Goal: Transaction & Acquisition: Purchase product/service

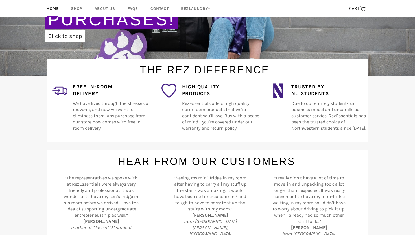
scroll to position [150, 0]
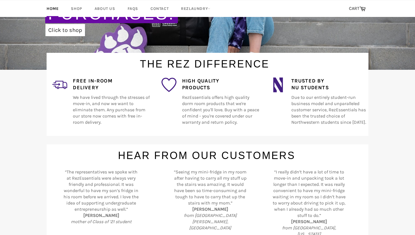
drag, startPoint x: 107, startPoint y: 124, endPoint x: 75, endPoint y: 96, distance: 42.9
click at [75, 96] on div "Free In-Room Delivery We have lived through the stresses of move-in, and now we…" at bounding box center [108, 104] width 83 height 55
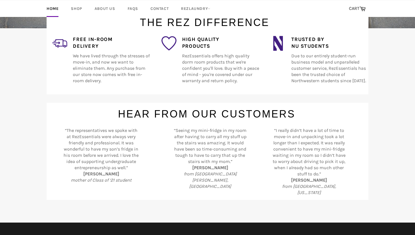
scroll to position [195, 0]
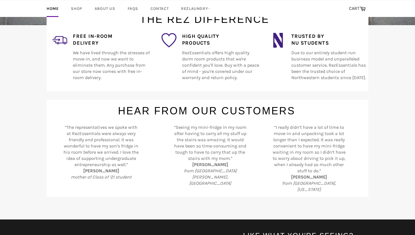
click at [282, 140] on div "“I really didn’t have a lot of time to move-in and unpacking took a lot longer …" at bounding box center [306, 158] width 83 height 68
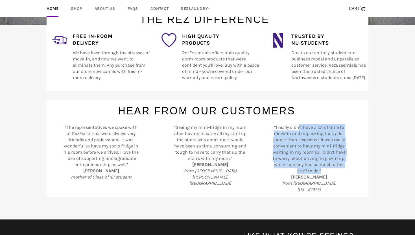
click at [282, 140] on div "“I really didn’t have a lot of time to move-in and unpacking took a lot longer …" at bounding box center [306, 158] width 83 height 68
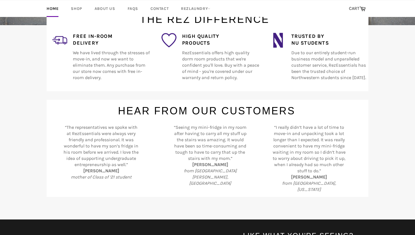
click at [279, 141] on div "“I really didn’t have a lot of time to move-in and unpacking took a lot longer …" at bounding box center [306, 158] width 83 height 68
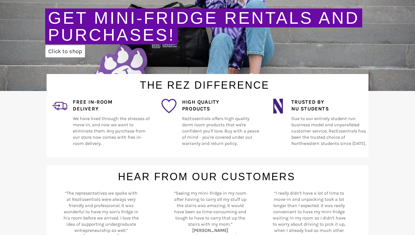
scroll to position [0, 0]
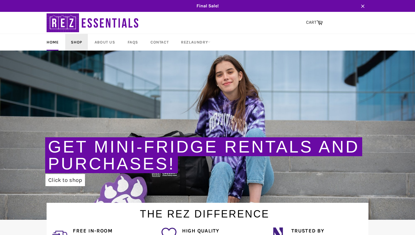
click at [72, 42] on link "Shop" at bounding box center [76, 42] width 22 height 17
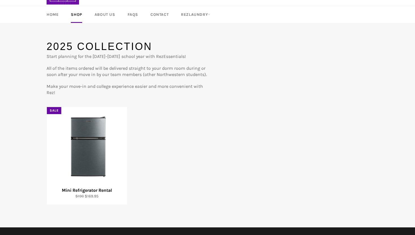
scroll to position [32, 0]
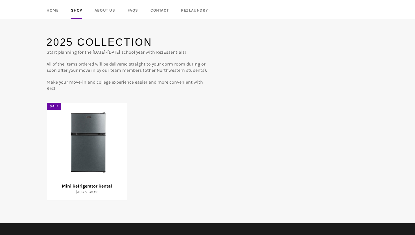
click at [107, 73] on p "All of the items ordered will be delivered straight to your dorm room during or…" at bounding box center [127, 67] width 161 height 12
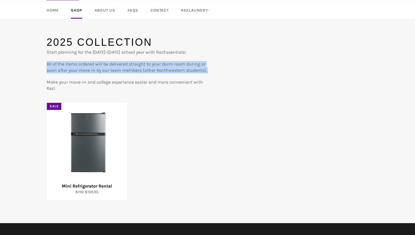
click at [107, 73] on p "All of the items ordered will be delivered straight to your dorm room during or…" at bounding box center [127, 67] width 161 height 12
click at [108, 78] on div "Start planning for the 2025-2026 school year with RezEssentials! All of the ite…" at bounding box center [127, 70] width 161 height 42
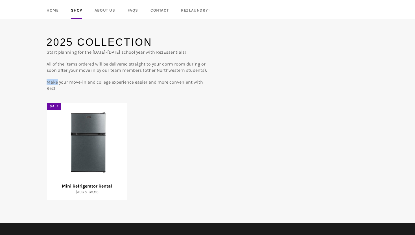
click at [108, 78] on div "Start planning for the 2025-2026 school year with RezEssentials! All of the ite…" at bounding box center [127, 70] width 161 height 42
click at [110, 68] on p "All of the items ordered will be delivered straight to your dorm room during or…" at bounding box center [127, 67] width 161 height 12
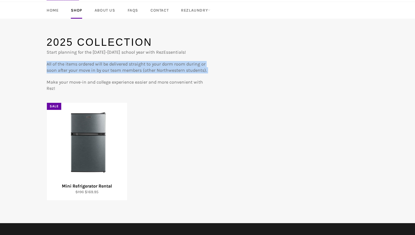
click at [110, 68] on p "All of the items ordered will be delivered straight to your dorm room during or…" at bounding box center [127, 67] width 161 height 12
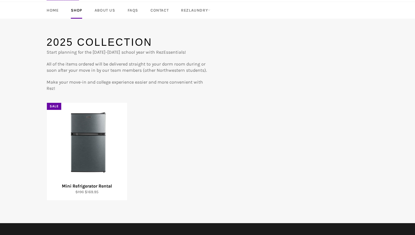
click at [113, 85] on p "Make your move-in and college experience easier and more convenient with Rez!" at bounding box center [127, 85] width 161 height 12
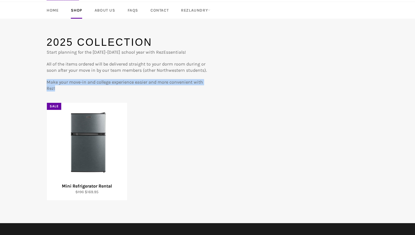
click at [113, 85] on p "Make your move-in and college experience easier and more convenient with Rez!" at bounding box center [127, 85] width 161 height 12
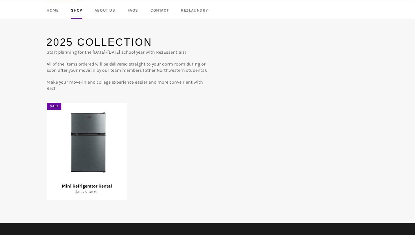
click at [111, 50] on p "Start planning for the 2025-2026 school year with RezEssentials!" at bounding box center [127, 52] width 161 height 6
click at [115, 73] on p "All of the items ordered will be delivered straight to your dorm room during or…" at bounding box center [127, 67] width 161 height 12
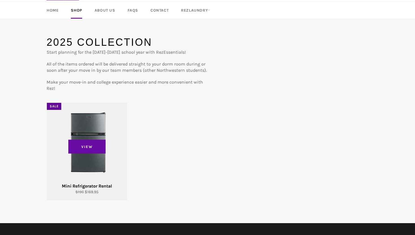
click at [99, 135] on div "View" at bounding box center [87, 152] width 80 height 98
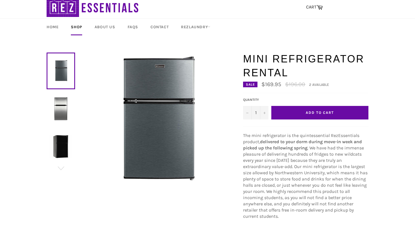
scroll to position [38, 0]
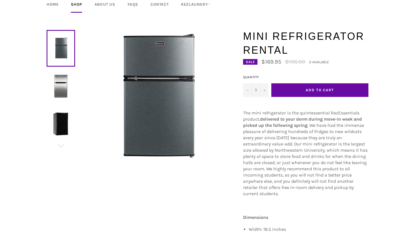
click at [263, 134] on span ". We have had the immense pleasure of delivering hundreds of fridges to new wil…" at bounding box center [305, 160] width 125 height 74
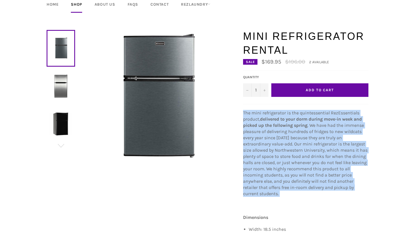
click at [263, 134] on span ". We have had the immense pleasure of delivering hundreds of fridges to new wil…" at bounding box center [305, 160] width 125 height 74
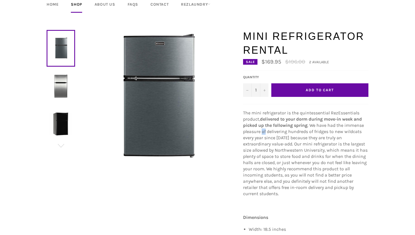
click at [263, 134] on span ". We have had the immense pleasure of delivering hundreds of fridges to new wil…" at bounding box center [305, 160] width 125 height 74
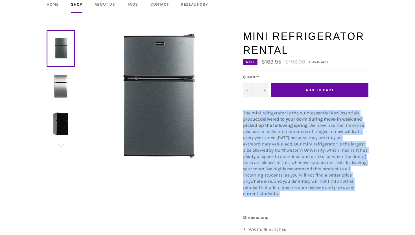
click at [263, 134] on span ". We have had the immense pleasure of delivering hundreds of fridges to new wil…" at bounding box center [305, 160] width 125 height 74
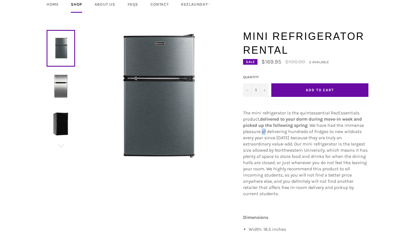
click at [263, 134] on span ". We have had the immense pleasure of delivering hundreds of fridges to new wil…" at bounding box center [305, 160] width 125 height 74
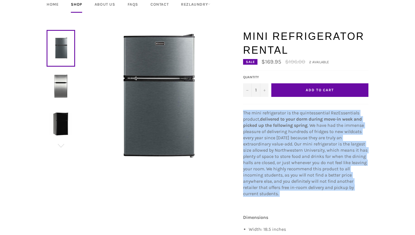
click at [263, 134] on span ". We have had the immense pleasure of delivering hundreds of fridges to new wil…" at bounding box center [305, 160] width 125 height 74
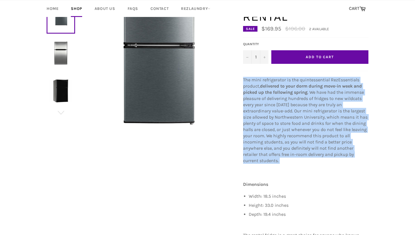
click at [263, 134] on span ". We have had the immense pleasure of delivering hundreds of fridges to new wil…" at bounding box center [305, 127] width 125 height 74
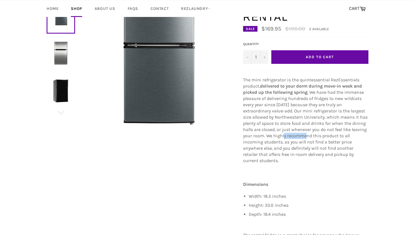
click at [263, 134] on span ". We have had the immense pleasure of delivering hundreds of fridges to new wil…" at bounding box center [305, 127] width 125 height 74
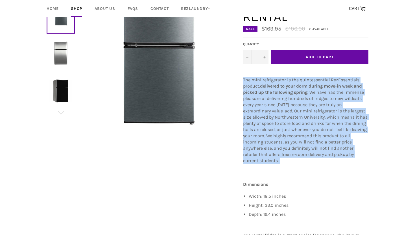
click at [263, 134] on span ". We have had the immense pleasure of delivering hundreds of fridges to new wil…" at bounding box center [305, 127] width 125 height 74
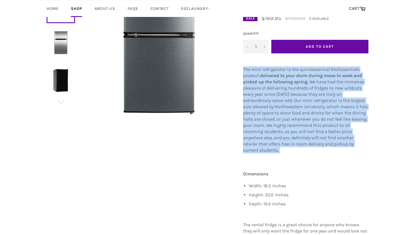
click at [273, 101] on span ". We have had the immense pleasure of delivering hundreds of fridges to new wil…" at bounding box center [305, 116] width 125 height 74
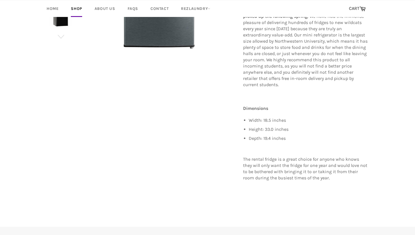
scroll to position [151, 0]
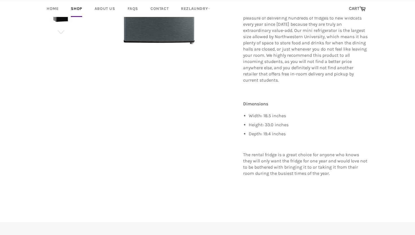
click at [277, 156] on p "The rental fridge is a great choice for anyone who knows they will only want th…" at bounding box center [305, 164] width 125 height 25
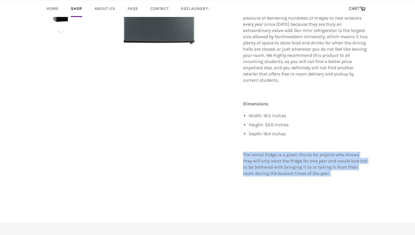
click at [277, 156] on p "The rental fridge is a great choice for anyone who knows they will only want th…" at bounding box center [305, 164] width 125 height 25
click at [282, 154] on p "The rental fridge is a great choice for anyone who knows they will only want th…" at bounding box center [305, 164] width 125 height 25
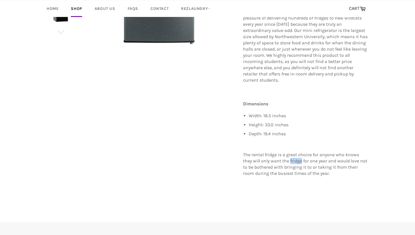
click at [282, 154] on p "The rental fridge is a great choice for anyone who knows they will only want th…" at bounding box center [305, 164] width 125 height 25
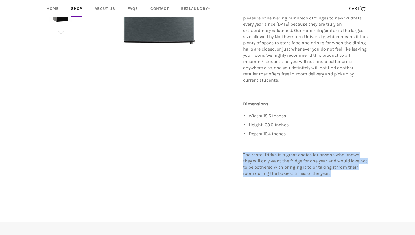
click at [282, 154] on p "The rental fridge is a great choice for anyone who knows they will only want th…" at bounding box center [305, 164] width 125 height 25
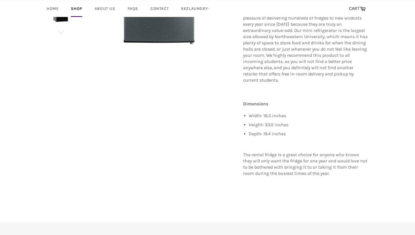
click at [282, 115] on ul "Width: 18.5 inches Height: 33.0 inches Depth: 19.4 inches" at bounding box center [309, 125] width 120 height 24
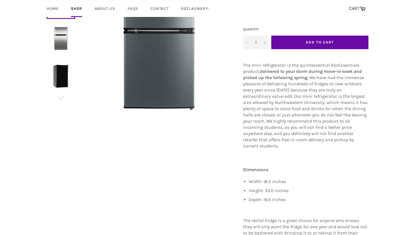
click at [282, 115] on span ". We have had the immense pleasure of delivering hundreds of fridges to new wil…" at bounding box center [305, 112] width 125 height 74
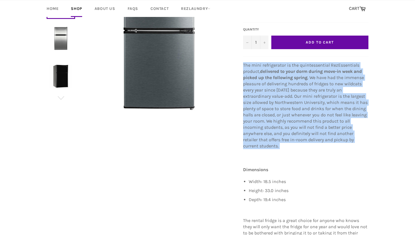
click at [282, 115] on span ". We have had the immense pleasure of delivering hundreds of fridges to new wil…" at bounding box center [305, 112] width 125 height 74
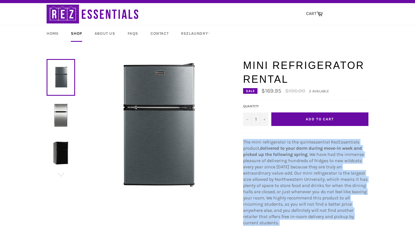
scroll to position [6, 0]
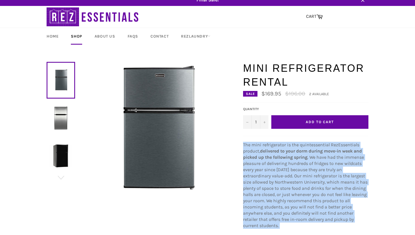
click at [251, 151] on span "The mini refrigerator is the quintessential RezEssentials product," at bounding box center [301, 148] width 116 height 12
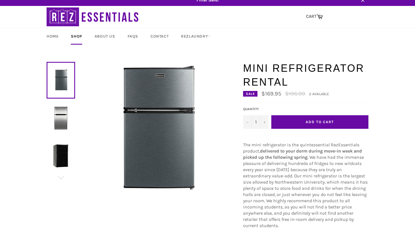
click at [287, 120] on button "Add to Cart" at bounding box center [320, 122] width 97 height 14
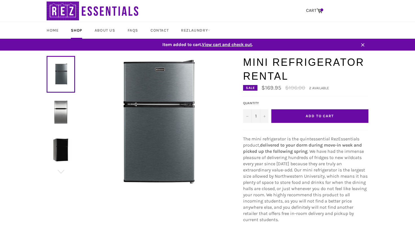
click at [230, 46] on span "View cart and check out" at bounding box center [227, 44] width 50 height 5
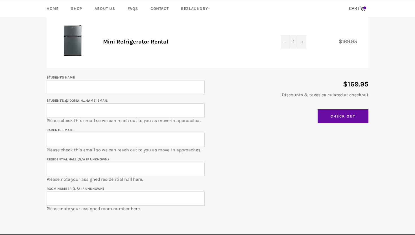
scroll to position [86, 0]
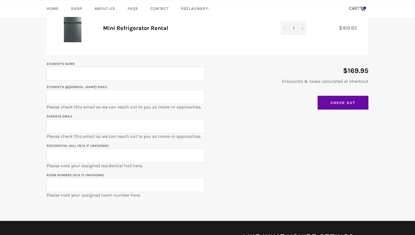
click at [131, 75] on input "Student's Name" at bounding box center [126, 74] width 158 height 14
click at [131, 98] on input "Student's @[DOMAIN_NAME] email" at bounding box center [126, 97] width 158 height 14
click at [134, 128] on input "Parents email" at bounding box center [126, 126] width 158 height 14
click at [134, 152] on input "Residential Hall (N/A if unknown)" at bounding box center [126, 156] width 158 height 14
click at [143, 122] on input "Parents email" at bounding box center [126, 126] width 158 height 14
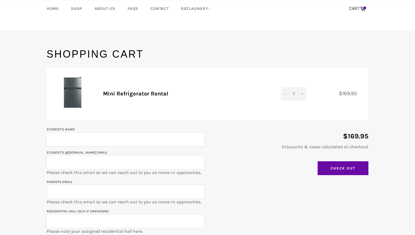
scroll to position [16, 0]
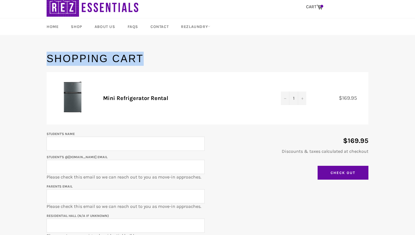
drag, startPoint x: 149, startPoint y: 57, endPoint x: 23, endPoint y: 60, distance: 125.8
click at [23, 60] on main "Shopping Cart Product Quantity Total Mini Refrigerator Rental Quantity 1 − + $1…" at bounding box center [207, 171] width 415 height 239
click at [62, 60] on h1 "Shopping Cart" at bounding box center [208, 59] width 322 height 14
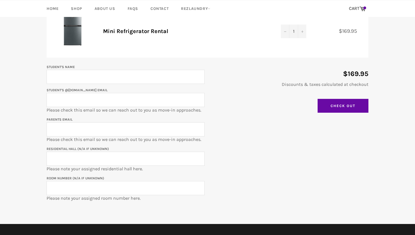
scroll to position [98, 0]
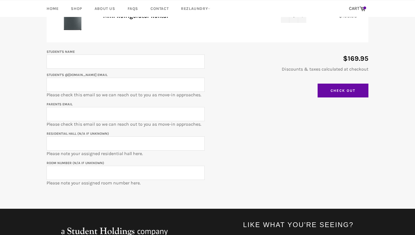
click at [75, 141] on input "Residential Hall (N/A if unknown)" at bounding box center [126, 144] width 158 height 14
click at [93, 110] on input "Parents email" at bounding box center [126, 114] width 158 height 14
click at [99, 86] on input "Student's @u.northwestern.edu email" at bounding box center [126, 85] width 158 height 14
click at [101, 60] on input "Student's Name" at bounding box center [126, 62] width 158 height 14
click at [101, 80] on input "Student's @u.northwestern.edu email" at bounding box center [126, 85] width 158 height 14
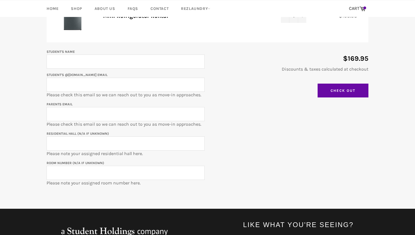
click at [103, 113] on input "Parents email" at bounding box center [126, 114] width 158 height 14
click at [115, 101] on p "Parents email Please check this email so we can reach out to you as move-in app…" at bounding box center [126, 114] width 158 height 27
click at [112, 85] on input "Student's @u.northwestern.edu email" at bounding box center [126, 85] width 158 height 14
click at [114, 66] on input "Student's Name" at bounding box center [126, 62] width 158 height 14
click at [116, 101] on p "Parents email Please check this email so we can reach out to you as move-in app…" at bounding box center [126, 114] width 158 height 27
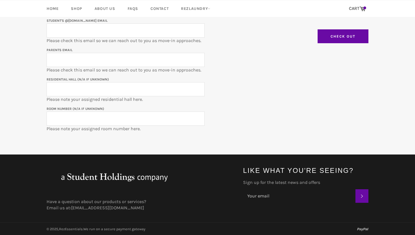
scroll to position [0, 0]
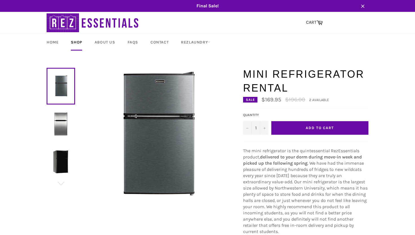
scroll to position [12, 0]
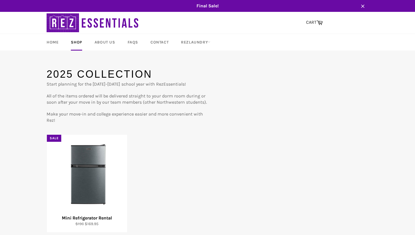
scroll to position [32, 0]
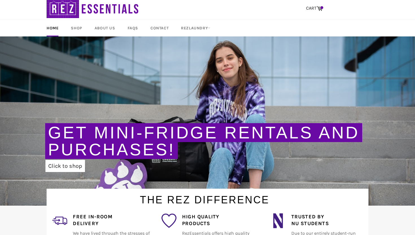
scroll to position [18, 0]
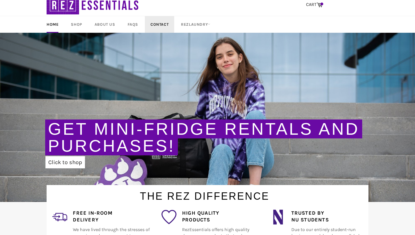
click at [151, 20] on link "Contact" at bounding box center [159, 24] width 29 height 17
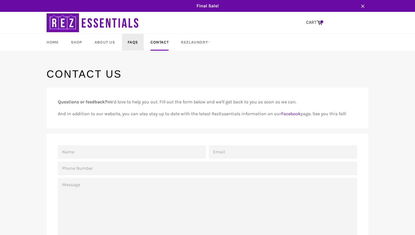
click at [129, 42] on link "FAQs" at bounding box center [133, 42] width 22 height 17
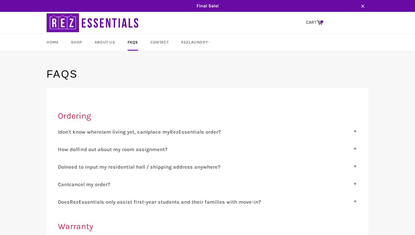
click at [112, 132] on span "am living yet, can" at bounding box center [124, 132] width 43 height 6
click at [62, 132] on input "I don't know where I am living yet, can I place my R ez E ssentials order?" at bounding box center [60, 131] width 4 height 4
checkbox input "true"
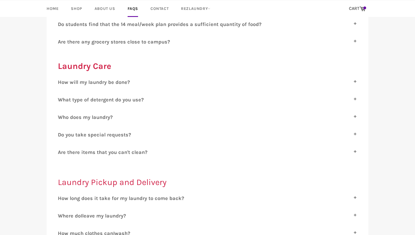
scroll to position [458, 0]
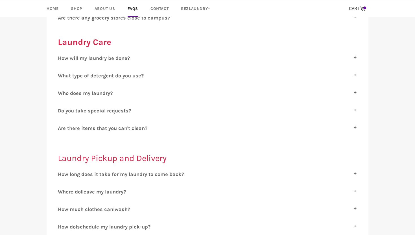
click at [141, 58] on div "H ow will my laundry be done? Your clothes will receive high-quality care. Clot…" at bounding box center [208, 60] width 300 height 10
click at [127, 56] on span "ow will my laundry be done?" at bounding box center [96, 58] width 68 height 6
click at [62, 56] on input "H ow will my laundry be done?" at bounding box center [60, 57] width 4 height 4
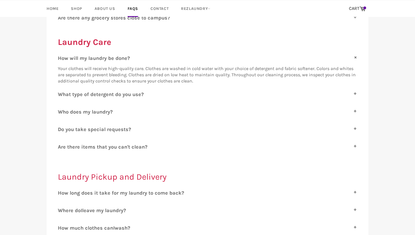
click at [127, 56] on span "ow will my laundry be done?" at bounding box center [96, 58] width 68 height 6
click at [62, 56] on input "H ow will my laundry be done?" at bounding box center [60, 57] width 4 height 4
checkbox input "false"
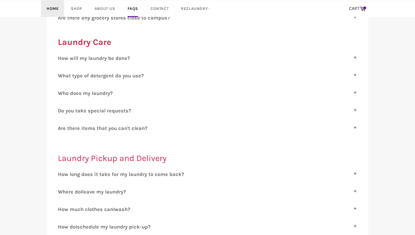
click at [57, 10] on link "Home" at bounding box center [52, 8] width 23 height 17
